Goal: Task Accomplishment & Management: Complete application form

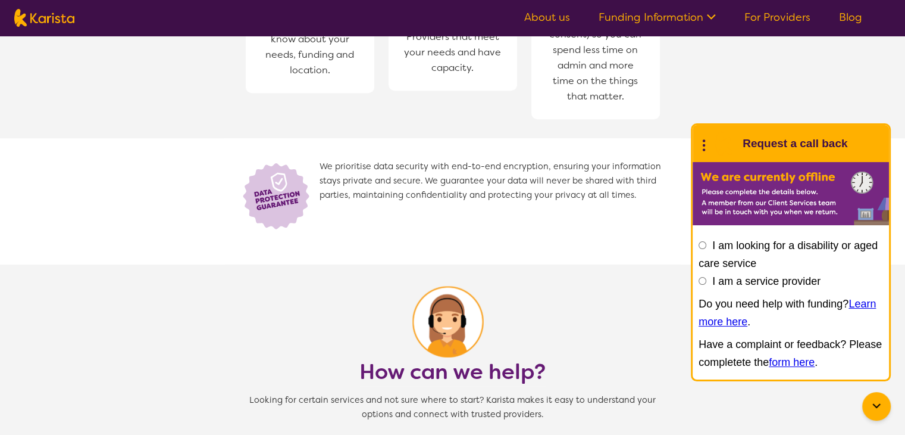
scroll to position [731, 0]
click at [761, 13] on link "For Providers" at bounding box center [778, 17] width 66 height 14
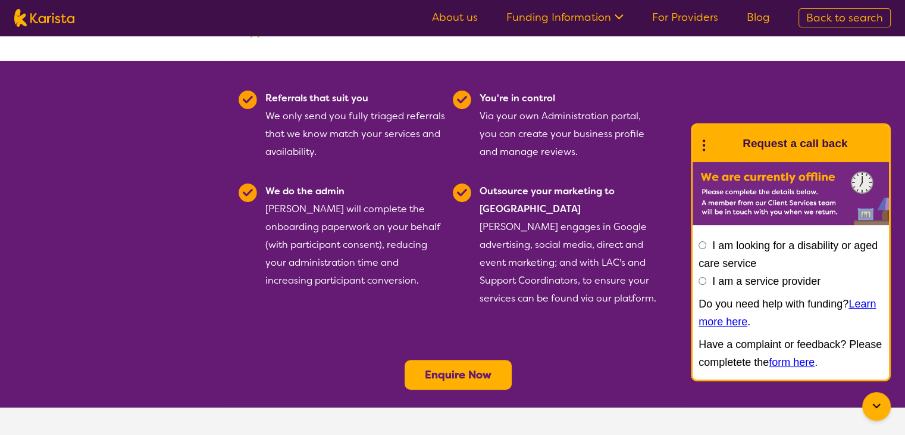
scroll to position [275, 0]
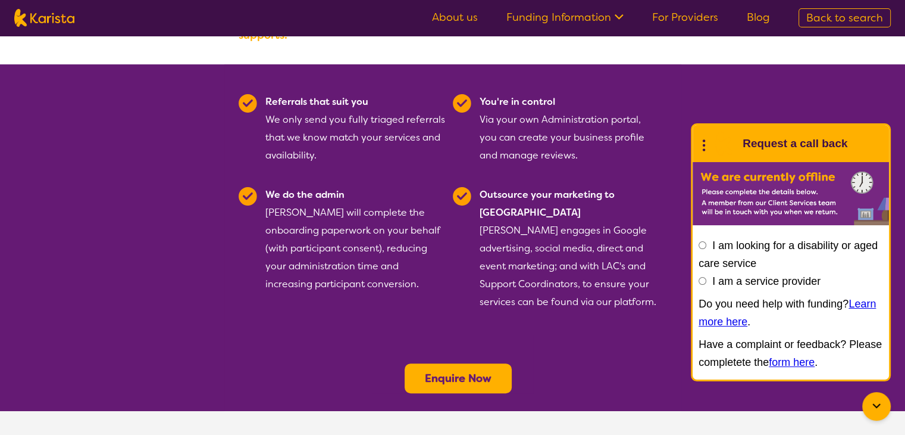
click at [443, 363] on button "Enquire Now" at bounding box center [458, 378] width 107 height 30
click at [433, 371] on b "Enquire Now" at bounding box center [458, 378] width 67 height 14
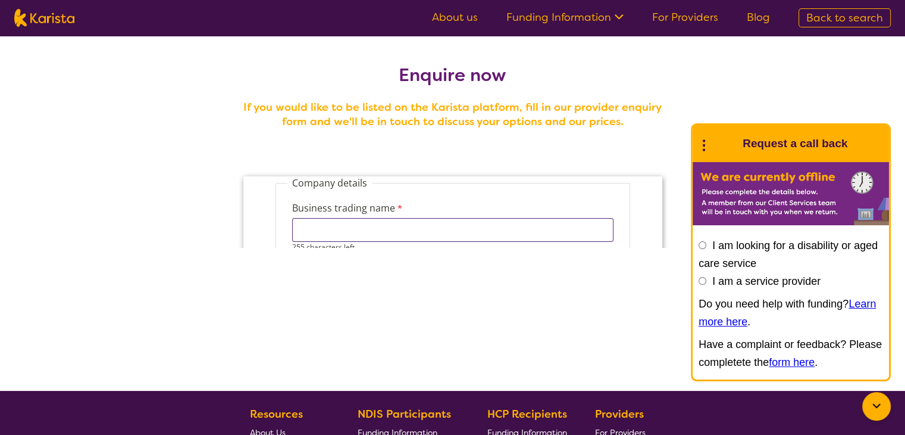
click at [392, 239] on input "Business trading name" at bounding box center [452, 230] width 321 height 24
type input "We Care Physiotherapy"
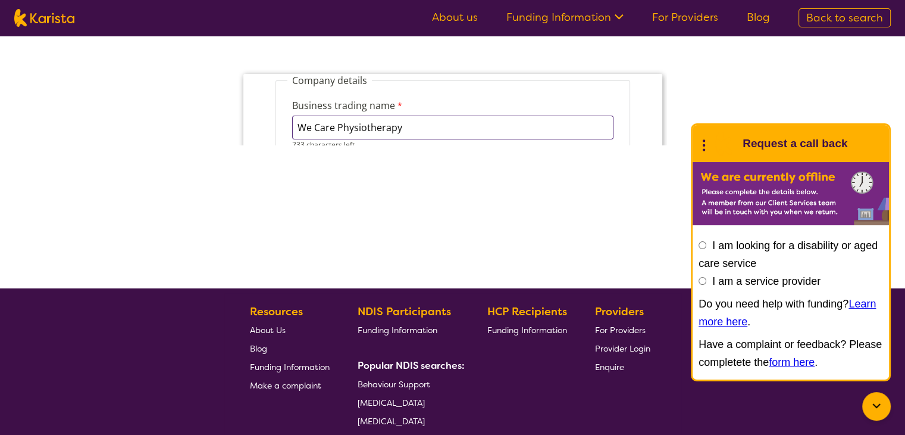
scroll to position [66, 0]
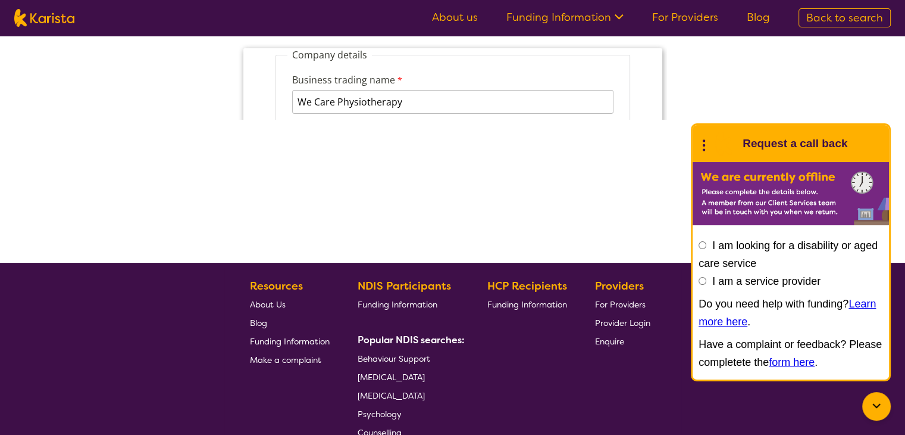
scroll to position [69, 0]
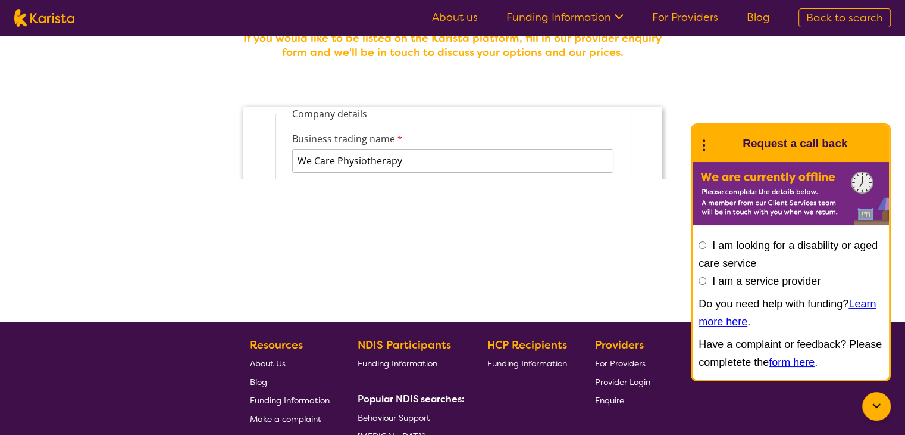
click at [705, 141] on circle at bounding box center [704, 140] width 2 height 2
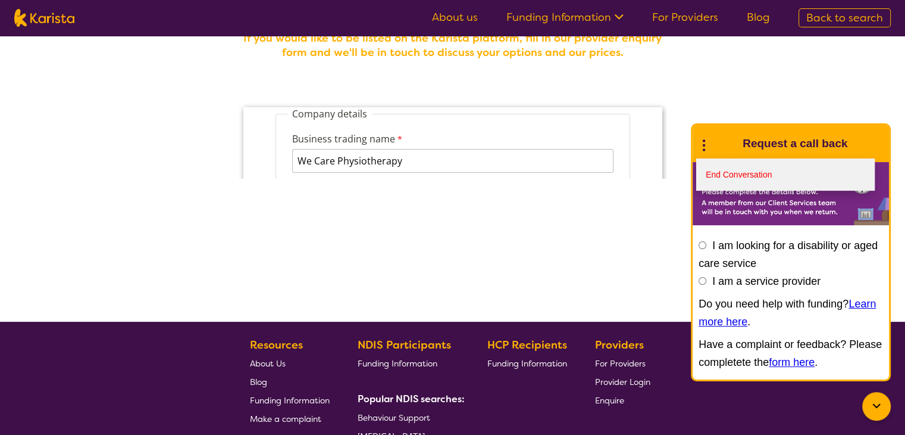
click at [726, 171] on link "End Conversation" at bounding box center [785, 174] width 179 height 32
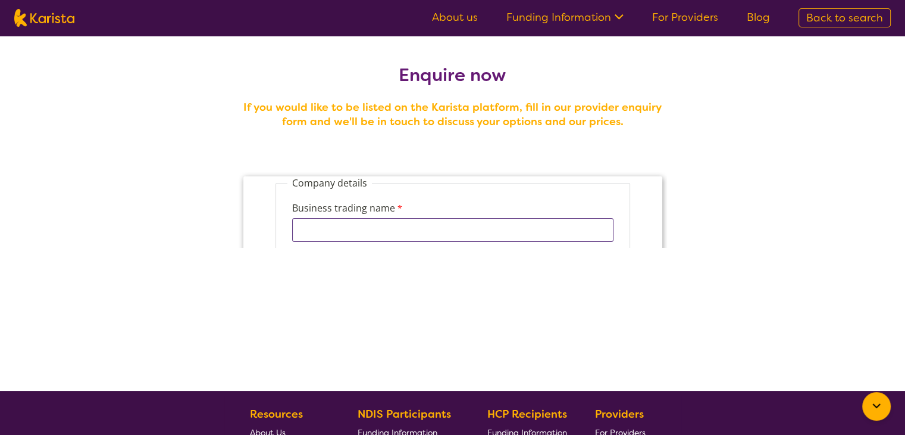
click at [558, 222] on input "Business trading name" at bounding box center [452, 230] width 321 height 24
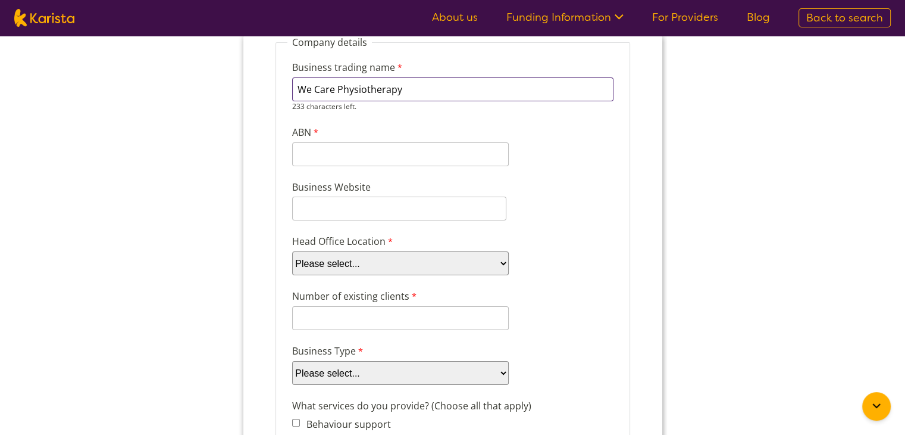
scroll to position [141, 0]
type input "We Care Physiotherapy"
click at [381, 257] on select "Please select... ACT NSW NT QLD SA TAS VIC WA" at bounding box center [400, 263] width 217 height 24
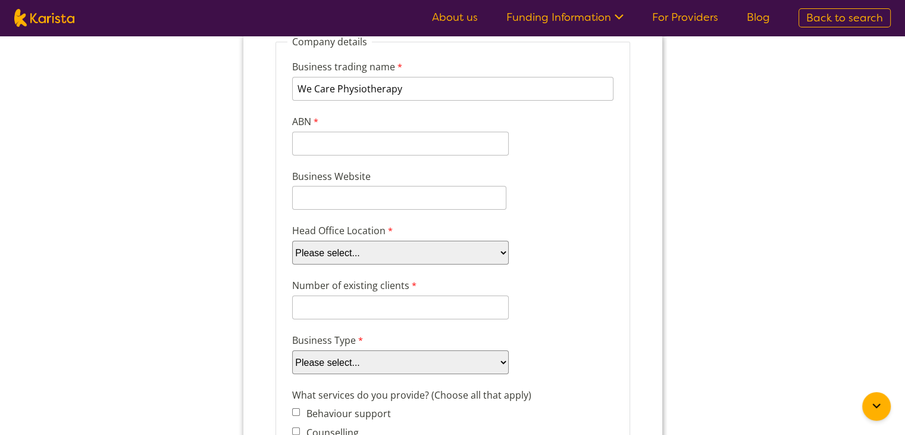
select select "tfa_97"
click at [292, 240] on select "Please select... ACT NSW NT QLD SA TAS VIC WA" at bounding box center [400, 252] width 217 height 24
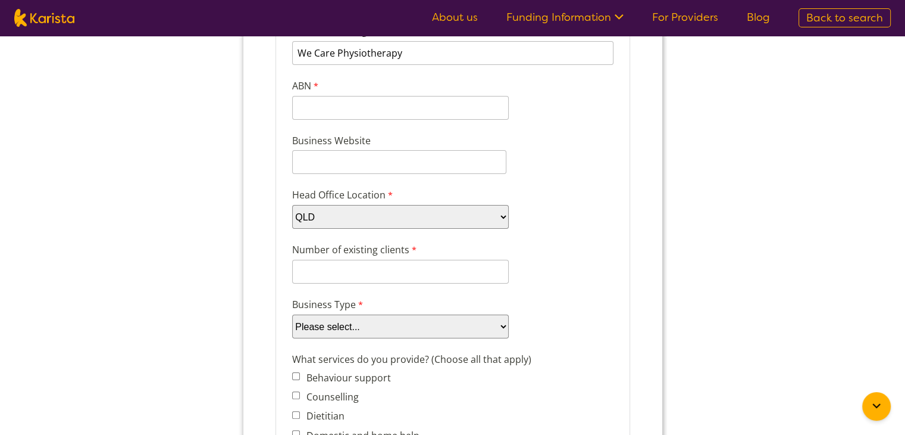
scroll to position [182, 0]
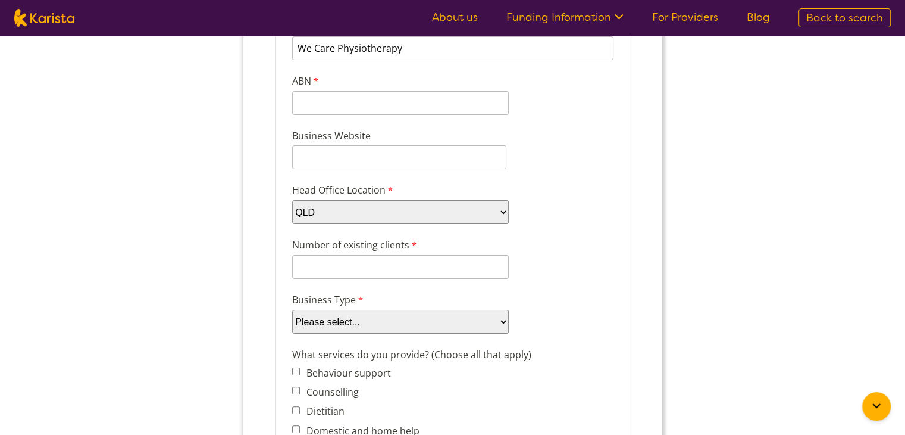
click at [354, 310] on select "Please select... Company Individual/Sole Trader Other (please specify)" at bounding box center [400, 322] width 217 height 24
select select "tfa_87"
click at [292, 327] on select "Please select... Company Individual/Sole Trader Other (please specify)" at bounding box center [400, 322] width 217 height 24
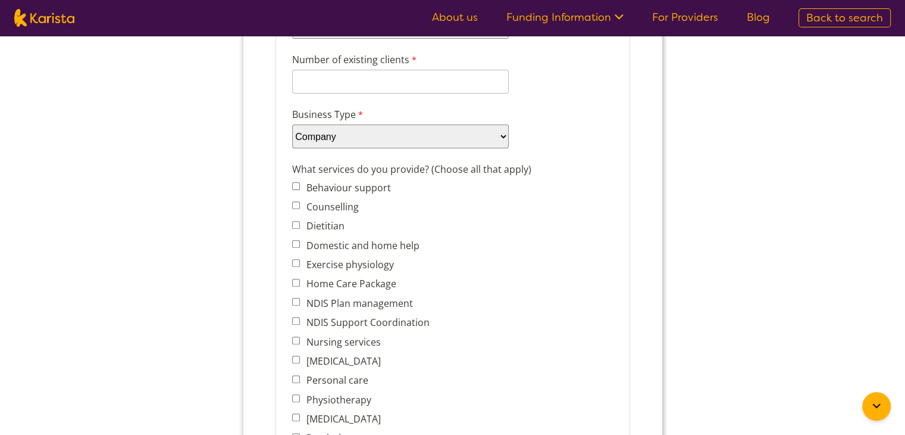
scroll to position [376, 0]
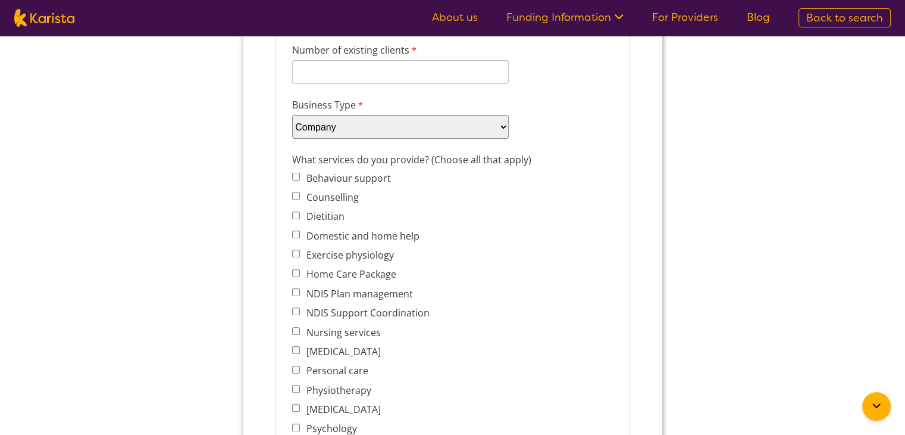
click at [335, 383] on label "Physiotherapy" at bounding box center [336, 389] width 68 height 13
click at [299, 385] on input "Physiotherapy" at bounding box center [296, 389] width 8 height 8
checkbox input "true"
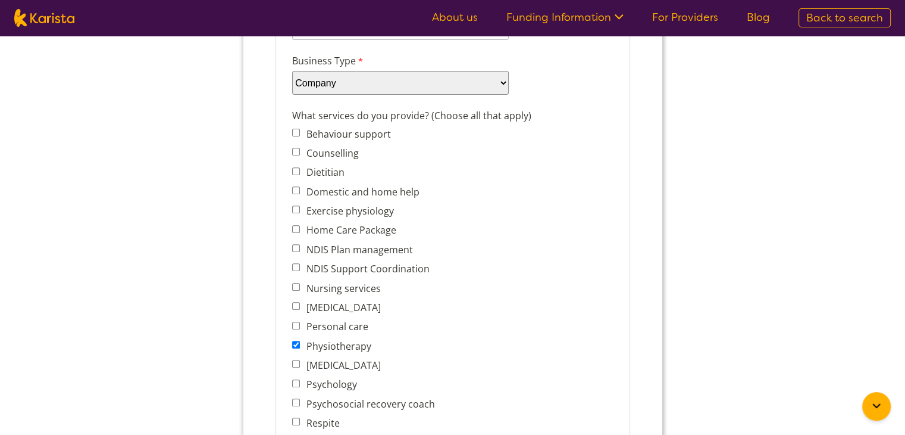
scroll to position [420, 0]
click at [340, 299] on span "[MEDICAL_DATA]" at bounding box center [374, 307] width 164 height 17
click at [342, 301] on label "[MEDICAL_DATA]" at bounding box center [341, 307] width 78 height 13
click at [299, 302] on input "[MEDICAL_DATA]" at bounding box center [296, 306] width 8 height 8
checkbox input "true"
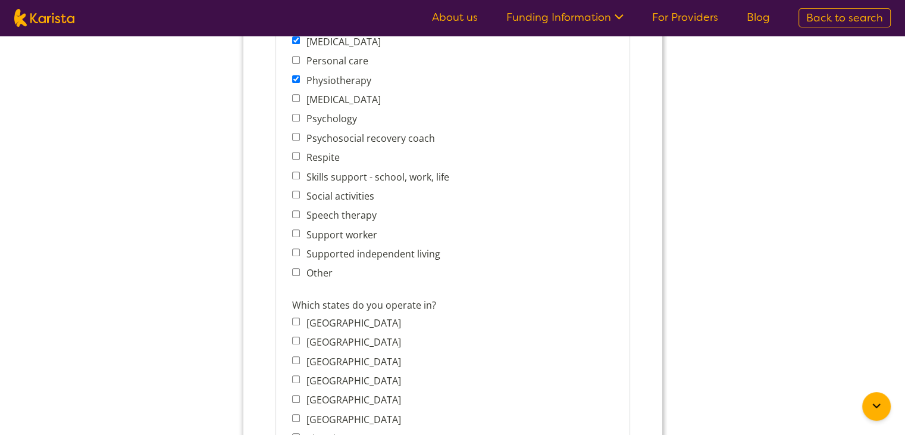
scroll to position [686, 0]
click at [349, 374] on label "Queensland" at bounding box center [351, 380] width 98 height 13
click at [299, 375] on input "Queensland" at bounding box center [296, 379] width 8 height 8
checkbox input "true"
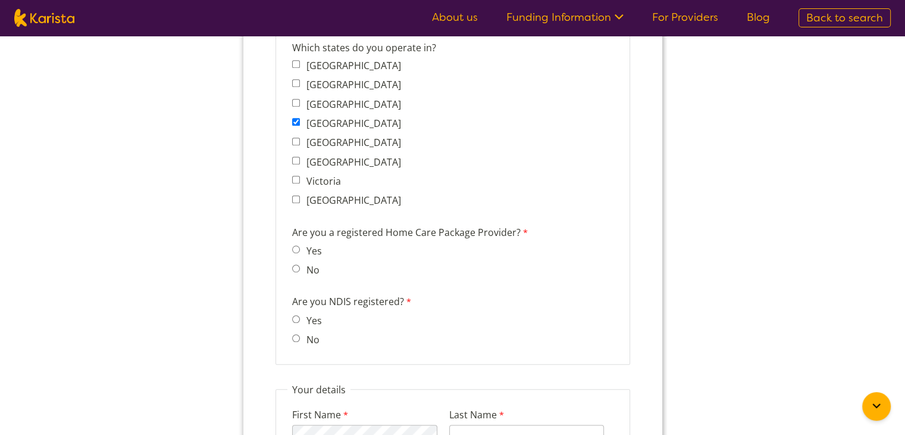
scroll to position [951, 0]
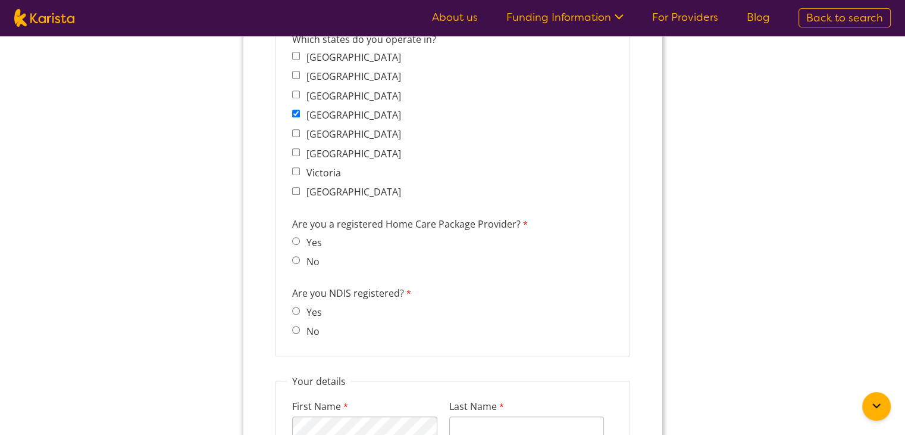
click at [304, 255] on label "No" at bounding box center [310, 261] width 17 height 13
click at [299, 256] on input "No" at bounding box center [296, 260] width 8 height 8
radio input "true"
click at [298, 326] on input "No" at bounding box center [296, 330] width 8 height 8
radio input "true"
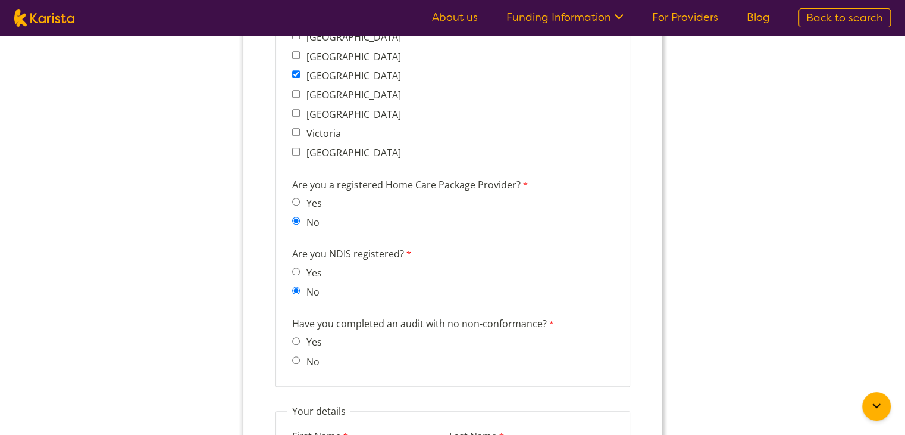
scroll to position [996, 0]
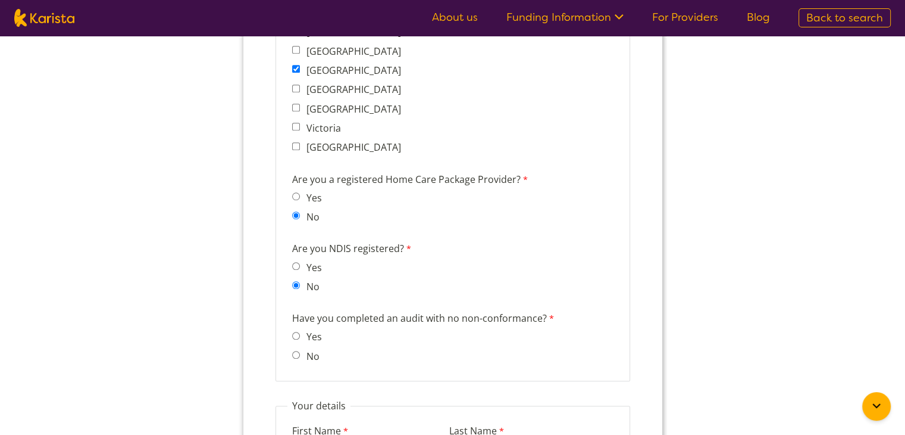
click at [305, 349] on label "No" at bounding box center [310, 355] width 17 height 13
click at [299, 351] on input "No" at bounding box center [296, 355] width 8 height 8
radio input "true"
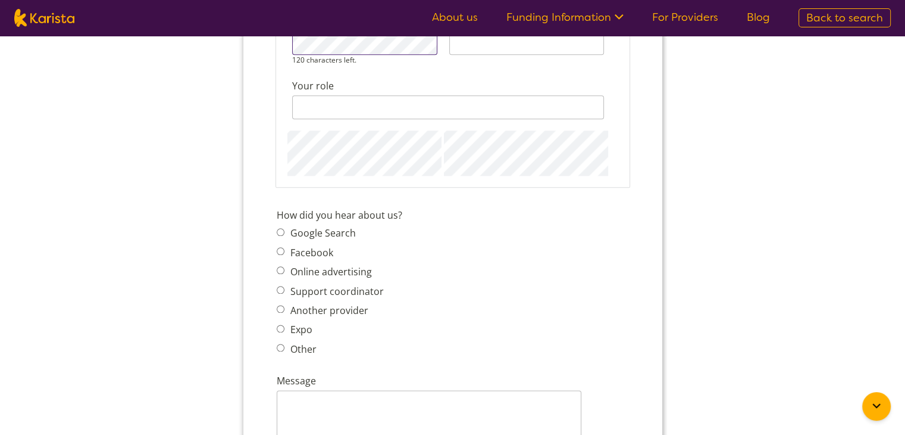
scroll to position [1408, 0]
click at [304, 221] on span "Google Search" at bounding box center [333, 229] width 114 height 17
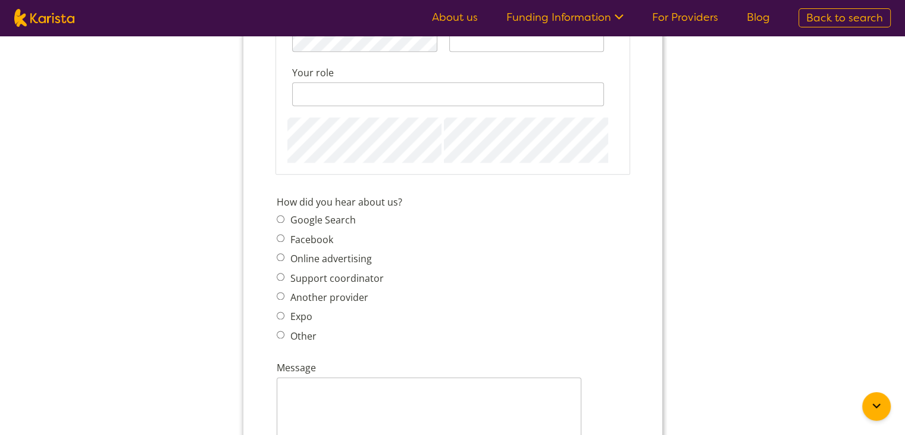
click at [322, 213] on label "Google Search" at bounding box center [320, 219] width 69 height 13
click at [284, 215] on input "Google Search" at bounding box center [280, 219] width 8 height 8
radio input "true"
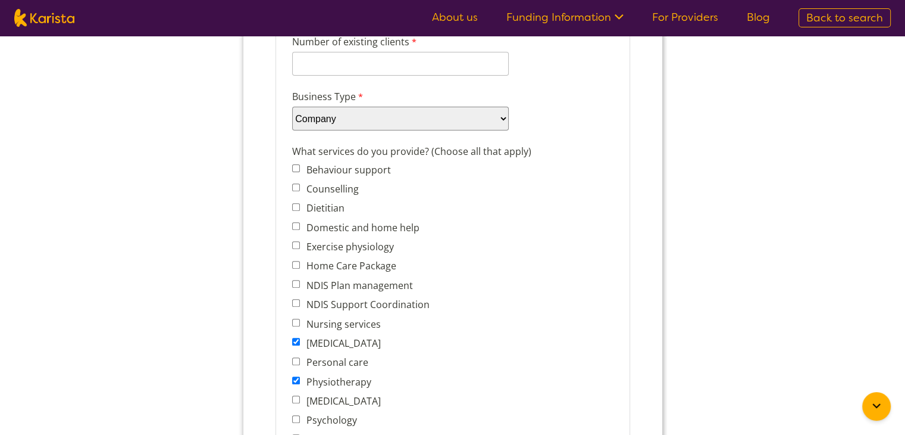
scroll to position [281, 0]
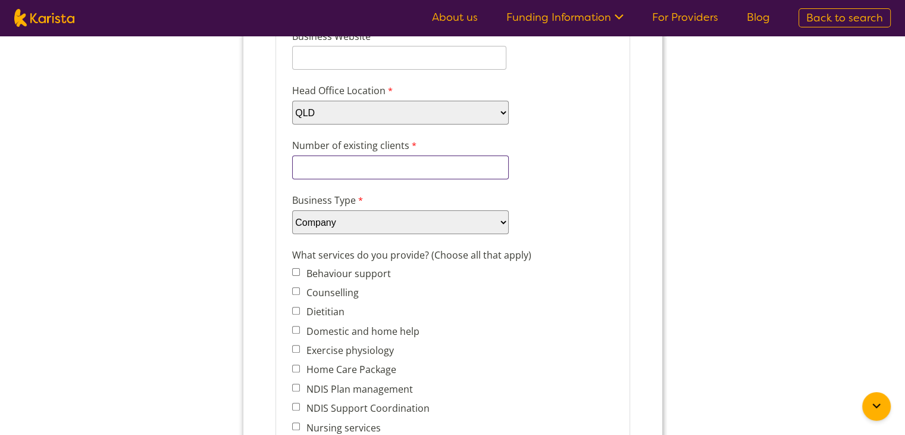
click at [333, 157] on input "Number of existing clients" at bounding box center [400, 167] width 217 height 24
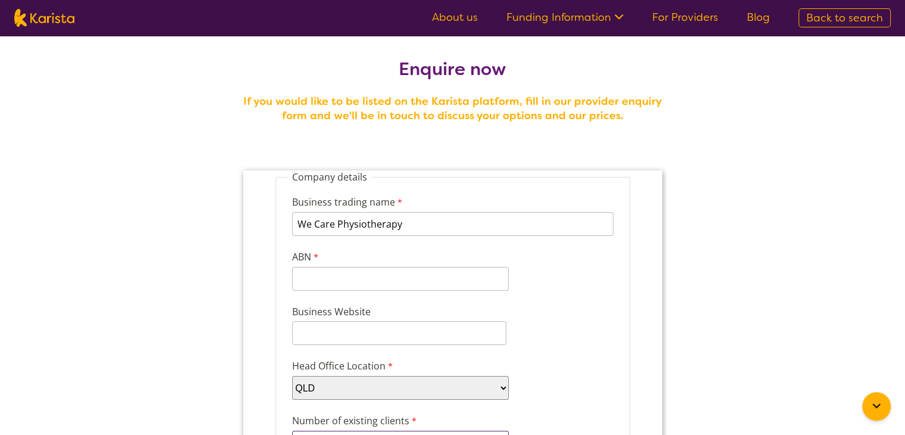
scroll to position [5, 0]
